Goal: Complete application form

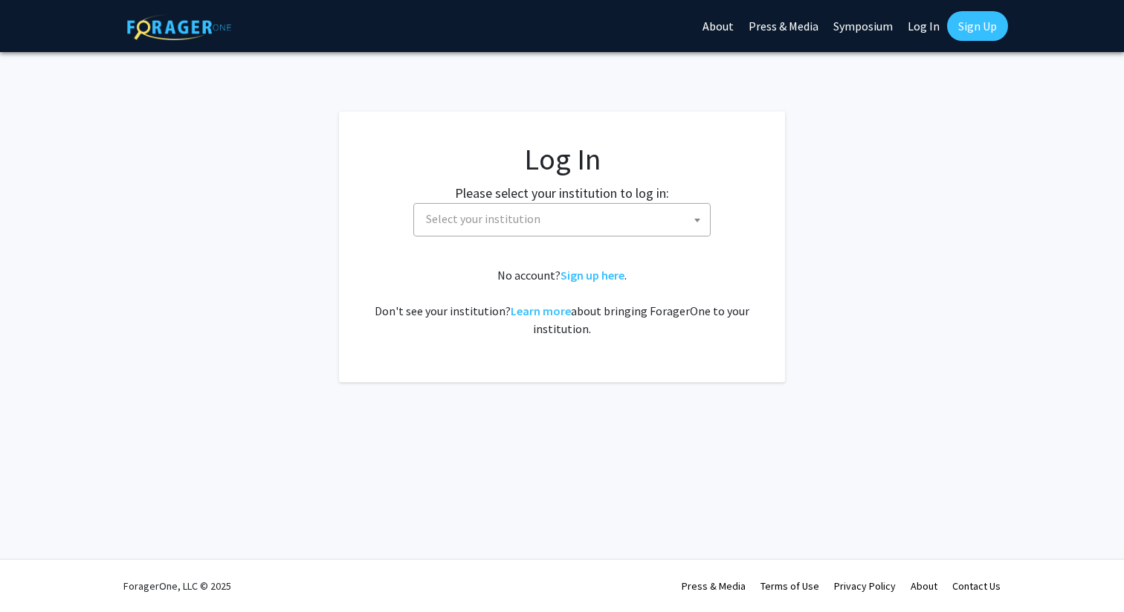
select select
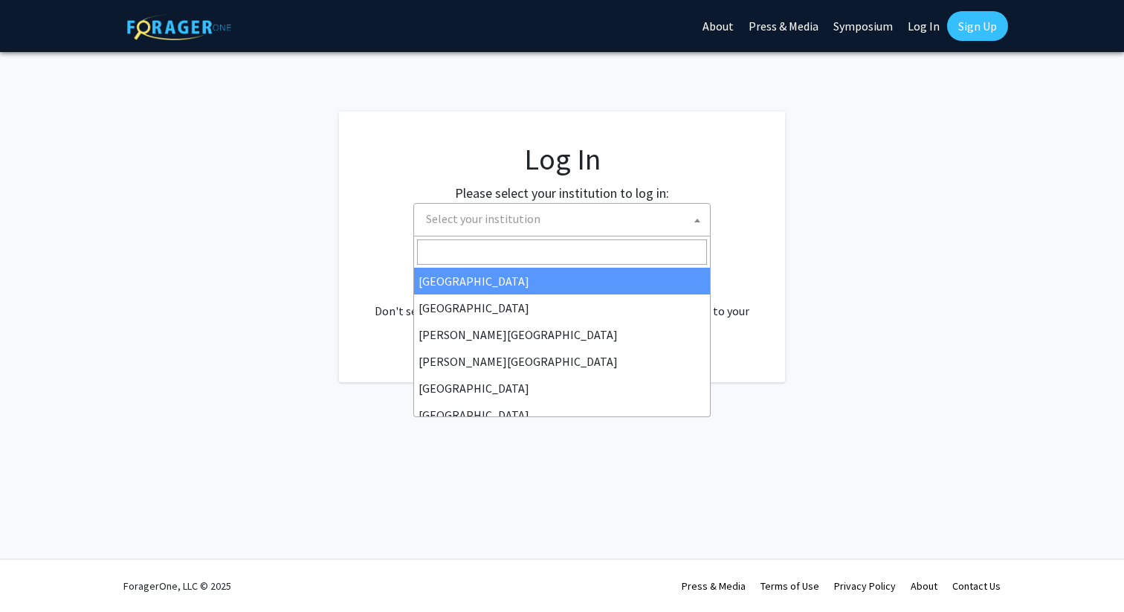
click at [564, 226] on span "Select your institution" at bounding box center [565, 219] width 290 height 30
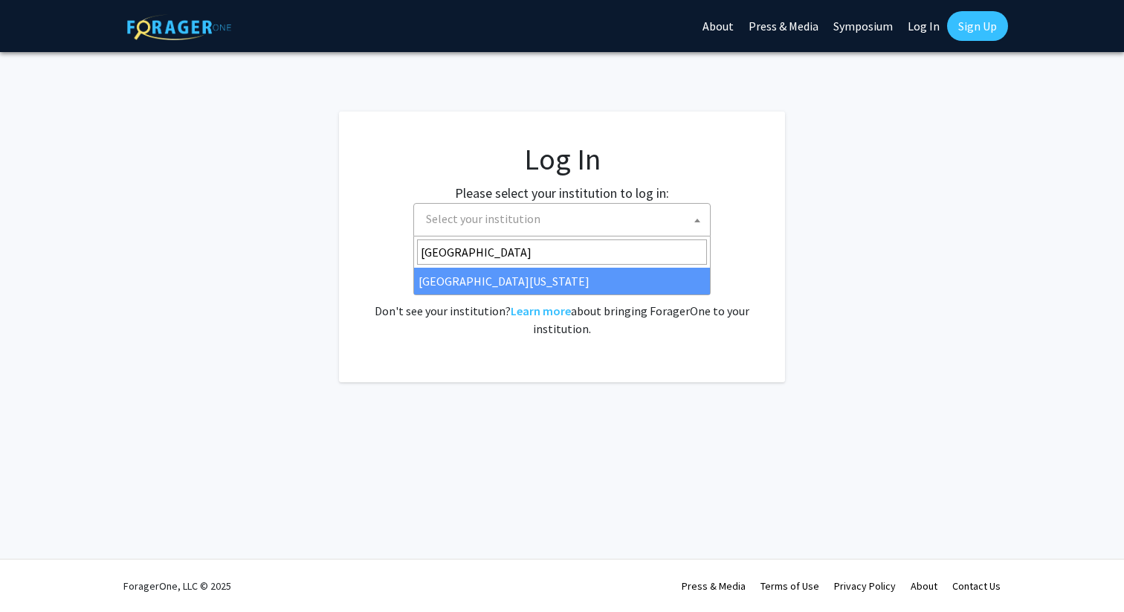
type input "[GEOGRAPHIC_DATA]"
select select "31"
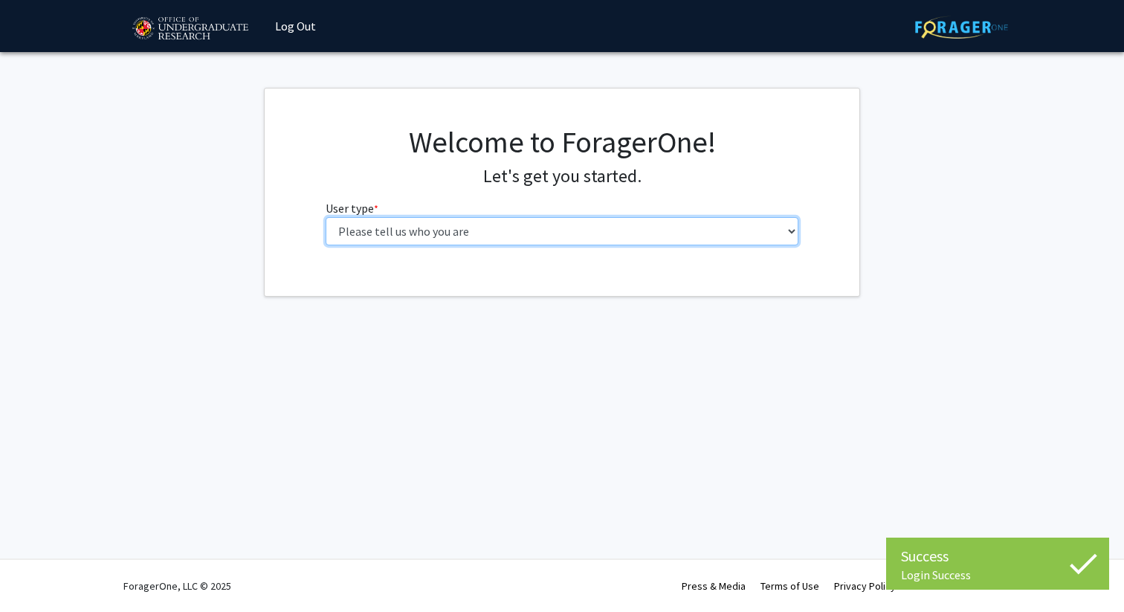
click at [514, 226] on select "Please tell us who you are Undergraduate Student Master's Student Doctoral Cand…" at bounding box center [563, 231] width 474 height 28
select select "1: undergrad"
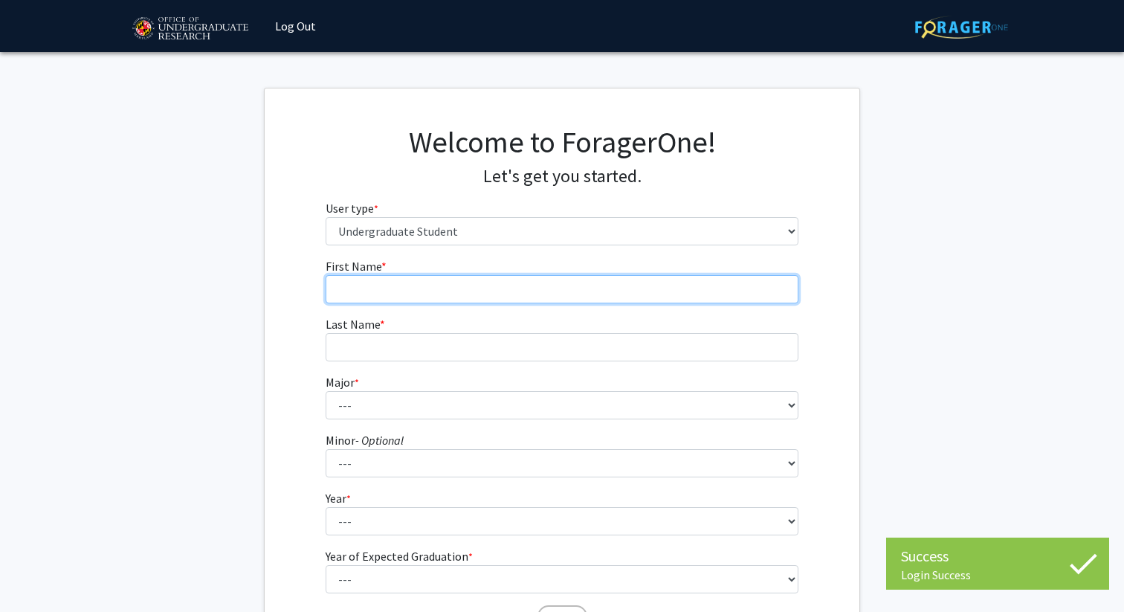
click at [413, 285] on input "First Name * required" at bounding box center [563, 289] width 474 height 28
type input "Haley"
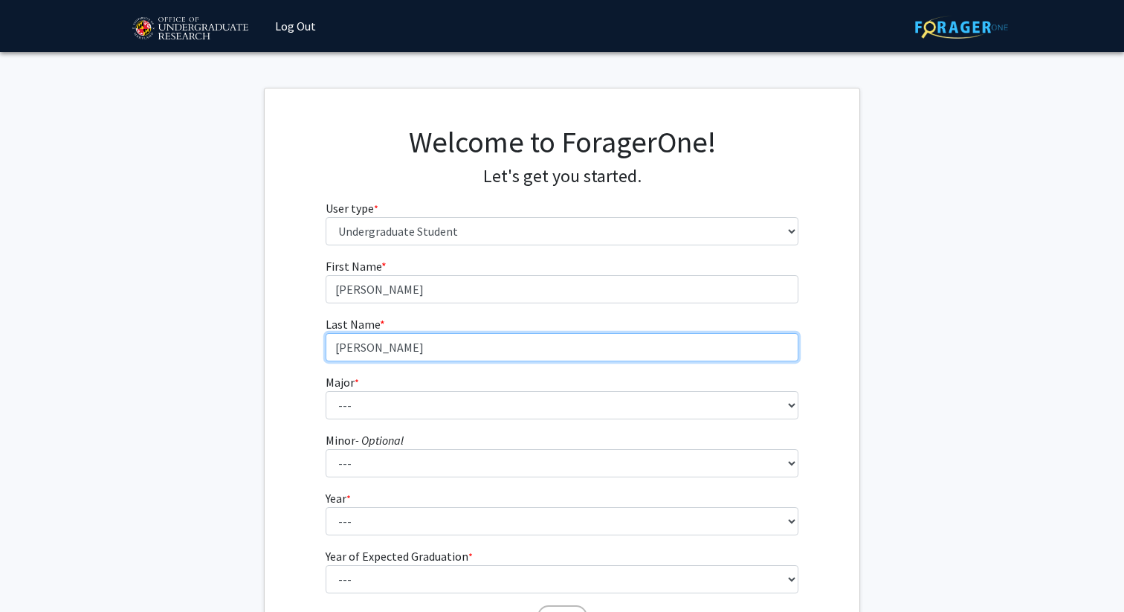
type input "Levin"
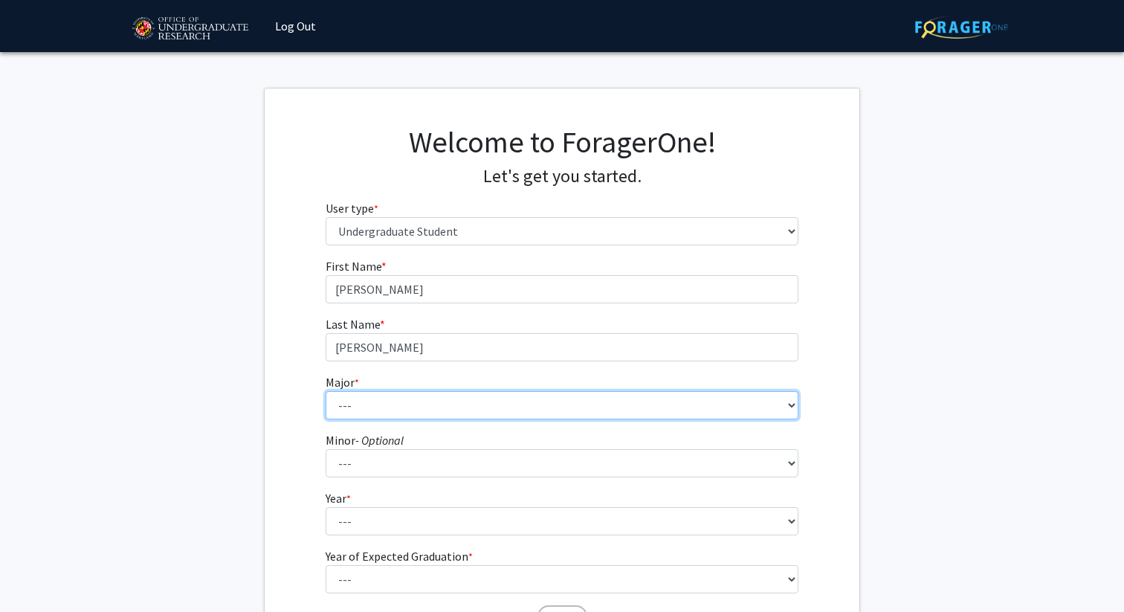
click at [430, 398] on select "--- Accounting Aerospace Engineering African American and Africana Studies Agri…" at bounding box center [563, 405] width 474 height 28
select select "14: 2315"
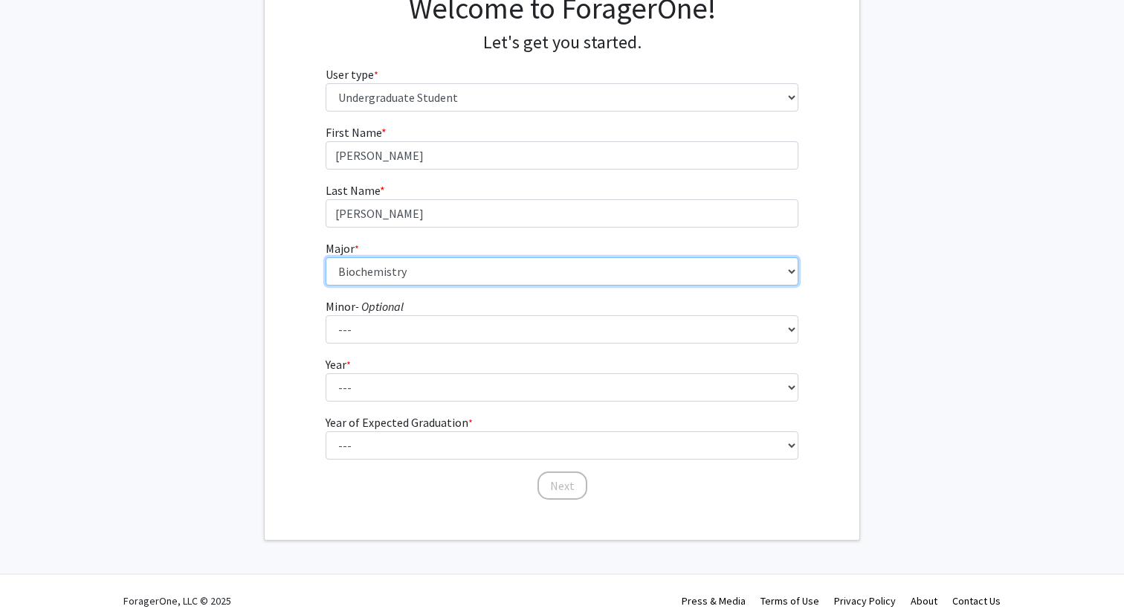
scroll to position [149, 0]
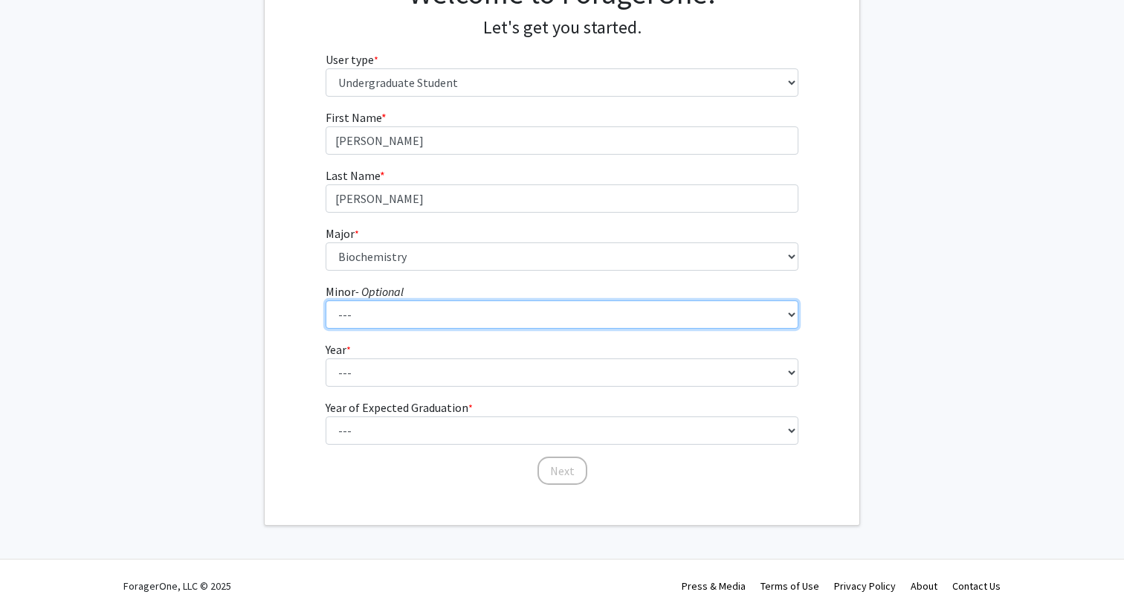
click at [364, 311] on select "--- Actuarial Mathematics Advanced Cybersecurity Experience for Students Africa…" at bounding box center [563, 314] width 474 height 28
select select "33: 1836"
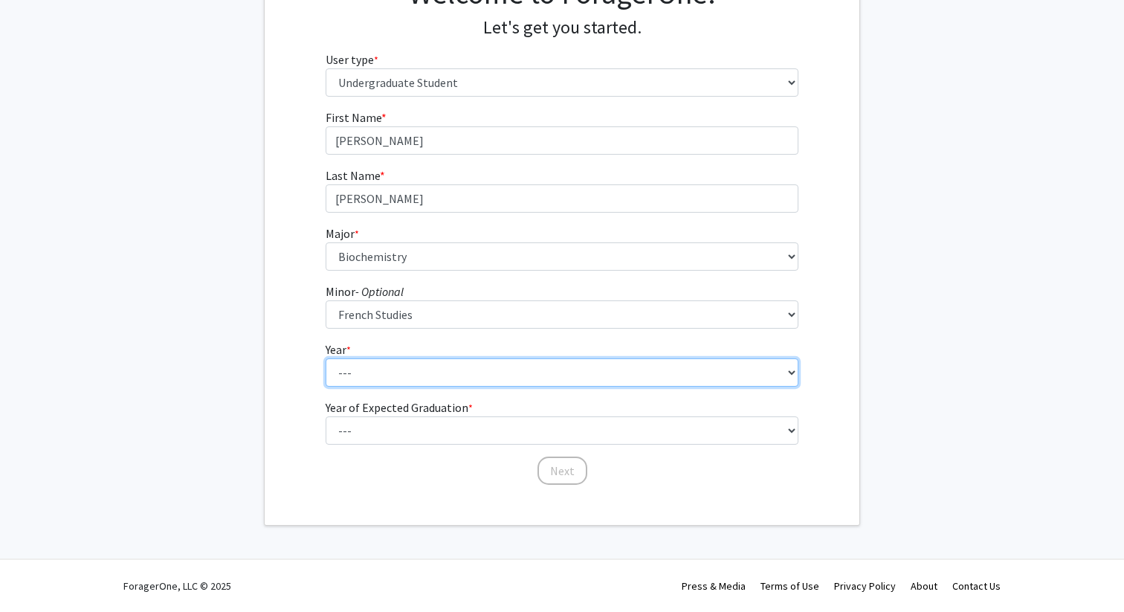
click at [369, 366] on select "--- First-year Sophomore Junior Senior Postbaccalaureate Certificate" at bounding box center [563, 372] width 474 height 28
select select "4: senior"
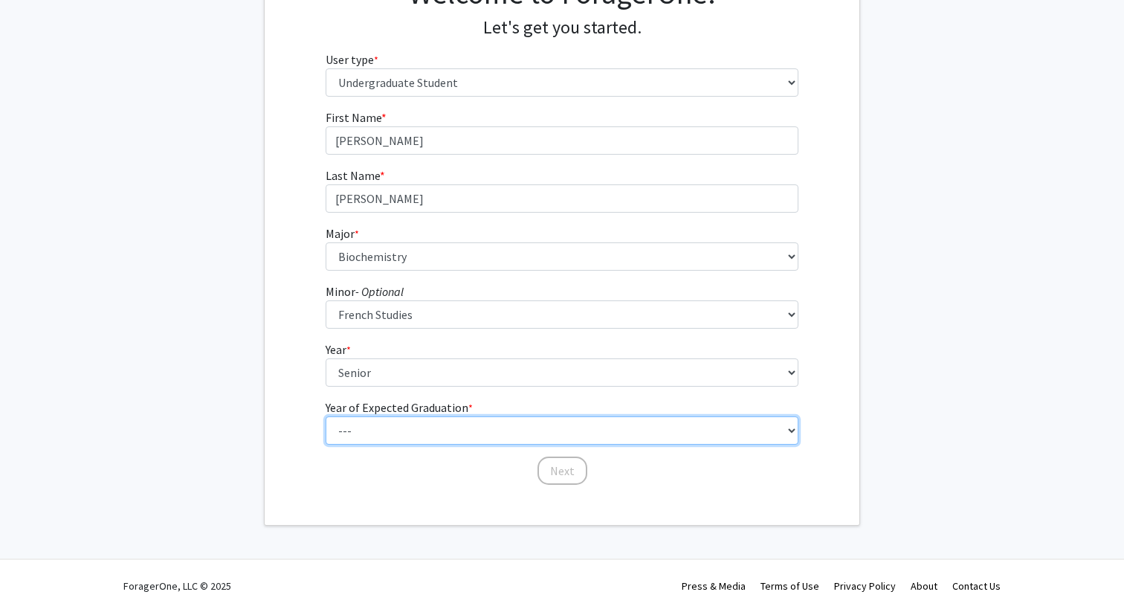
click at [371, 432] on select "--- 2025 2026 2027 2028 2029 2030 2031 2032 2033 2034" at bounding box center [563, 430] width 474 height 28
select select "3: 2027"
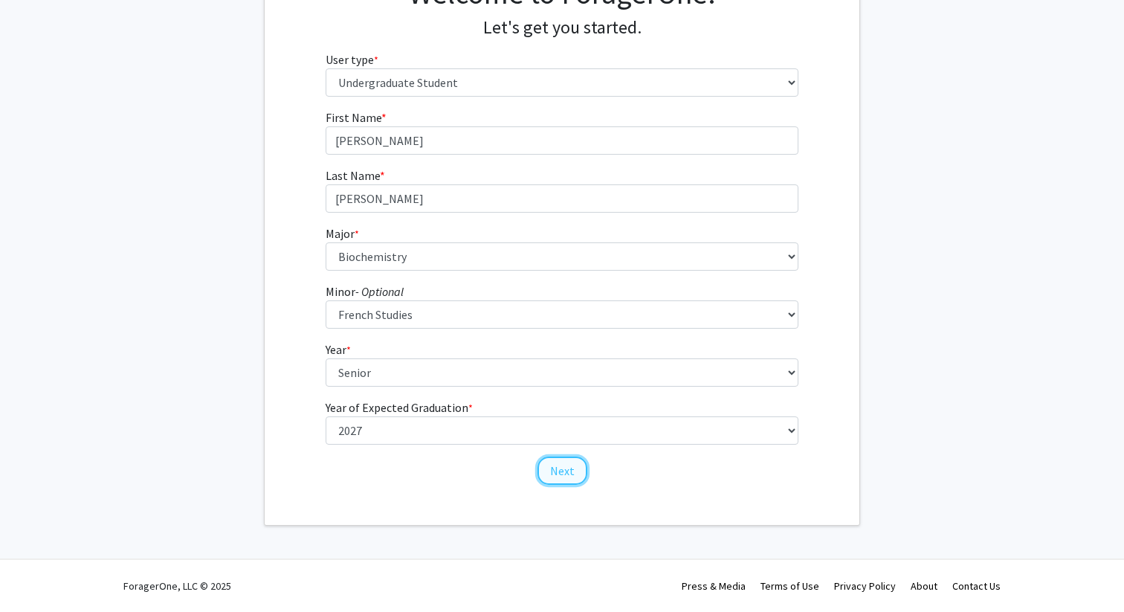
click at [550, 471] on button "Next" at bounding box center [562, 470] width 50 height 28
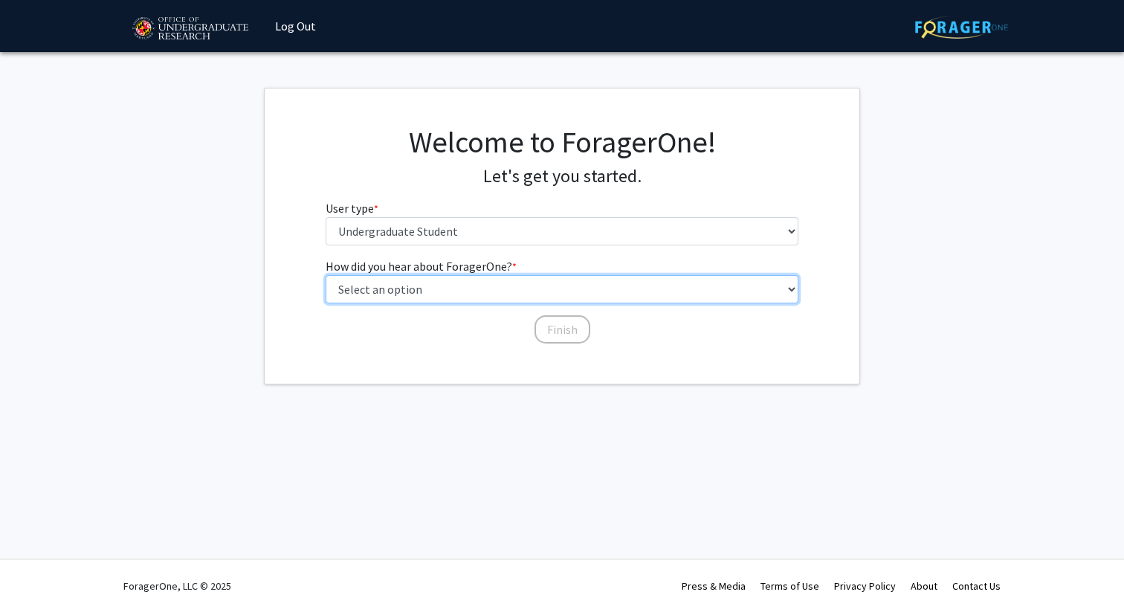
click at [444, 285] on select "Select an option Peer/student recommendation Faculty/staff recommendation Unive…" at bounding box center [563, 289] width 474 height 28
select select "3: university_website"
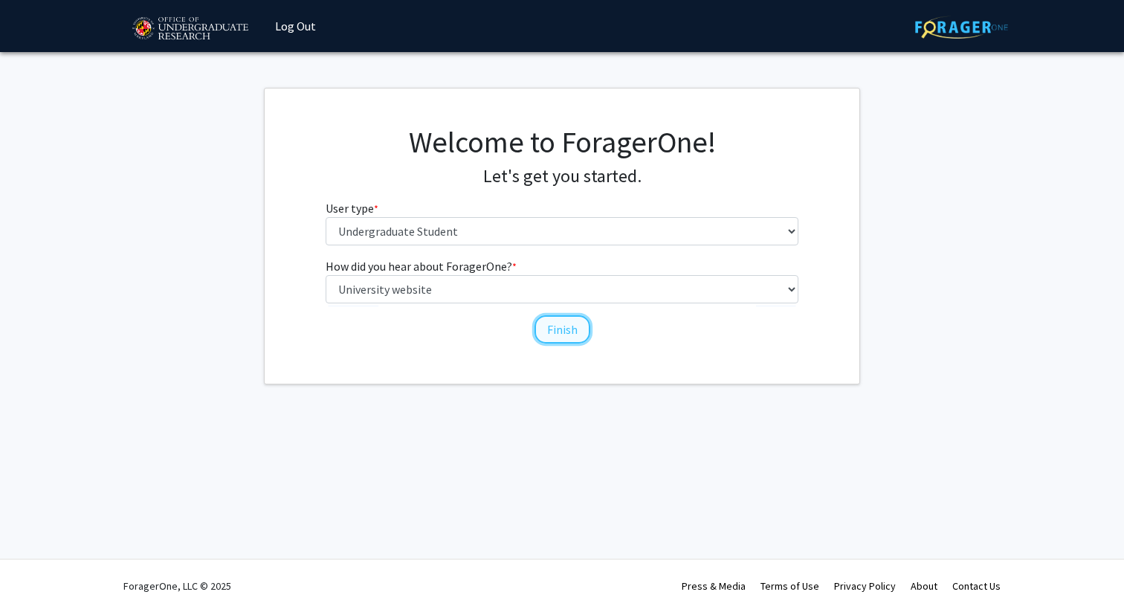
click at [547, 329] on button "Finish" at bounding box center [562, 329] width 56 height 28
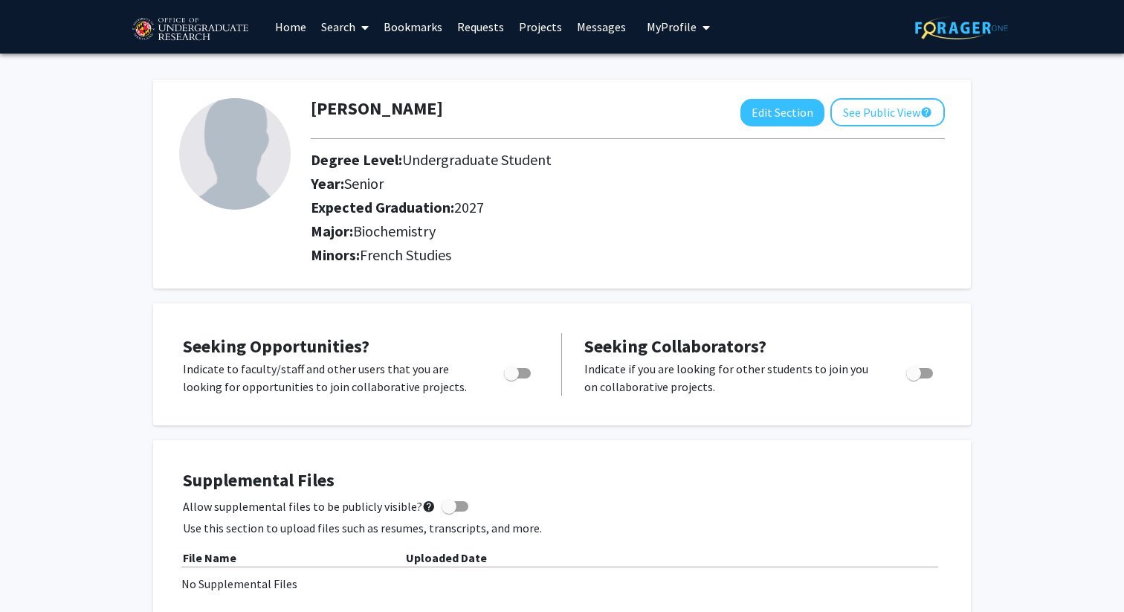
click at [350, 28] on link "Search" at bounding box center [345, 27] width 62 height 52
